Goal: Find specific page/section: Find specific page/section

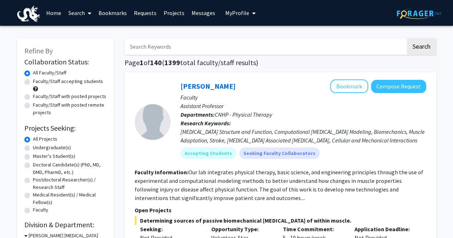
click at [61, 147] on label "Undergraduate(s)" at bounding box center [52, 148] width 38 height 8
click at [38, 147] on input "Undergraduate(s)" at bounding box center [35, 146] width 5 height 5
radio input "true"
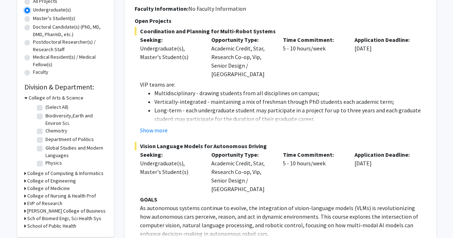
scroll to position [138, 0]
click at [67, 174] on h3 "College of Computing & Informatics" at bounding box center [65, 174] width 76 height 8
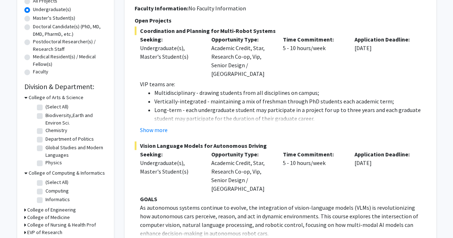
scroll to position [156, 0]
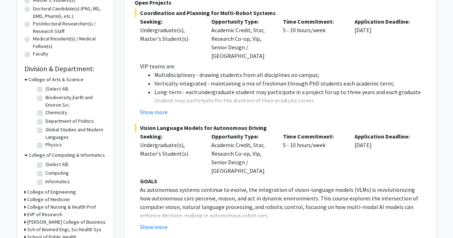
click at [56, 175] on label "Computing" at bounding box center [57, 174] width 23 height 8
click at [50, 174] on input "Computing" at bounding box center [48, 172] width 5 height 5
checkbox input "true"
